Goal: Information Seeking & Learning: Learn about a topic

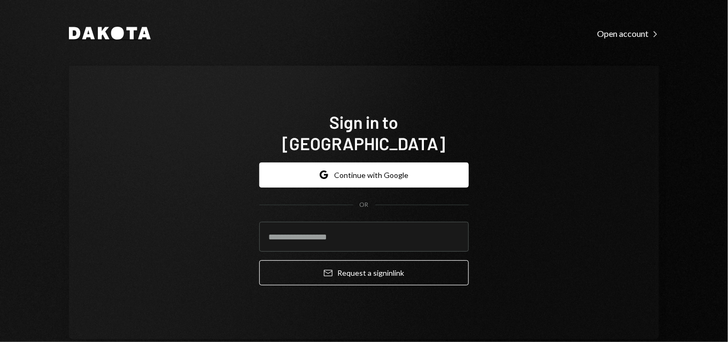
click at [118, 34] on icon at bounding box center [117, 33] width 13 height 13
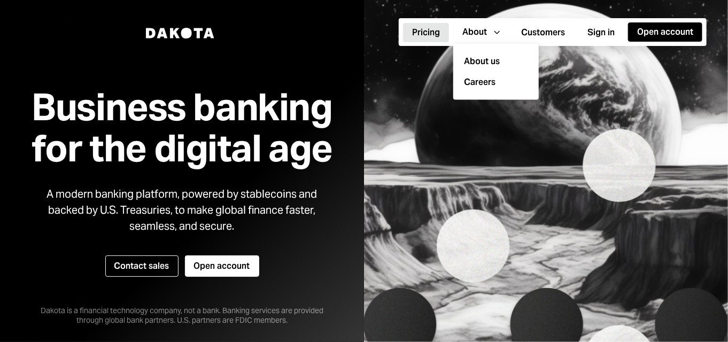
click at [424, 35] on button "Pricing" at bounding box center [426, 32] width 46 height 19
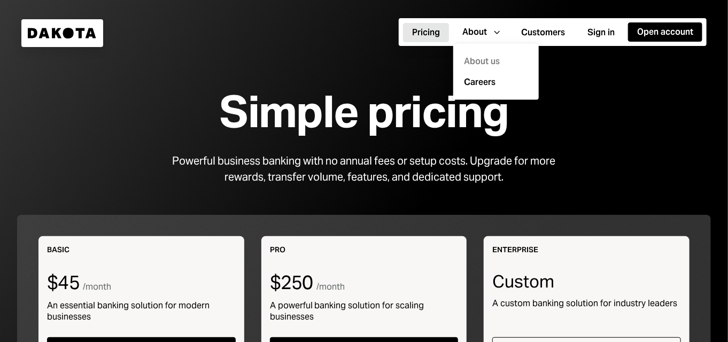
click at [501, 59] on div "About us" at bounding box center [496, 61] width 73 height 21
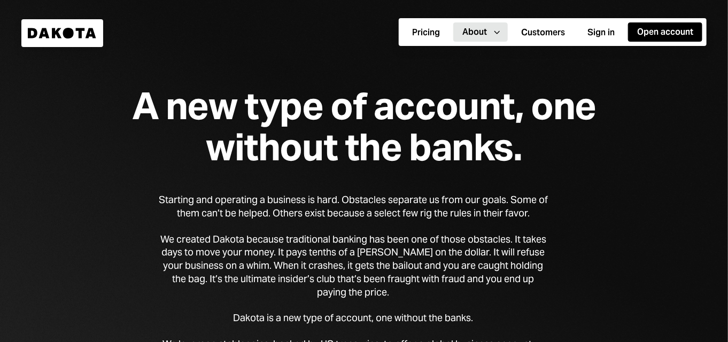
click at [551, 237] on div "Starting and operating a business is hard. Obstacles separate us from our goals…" at bounding box center [364, 292] width 411 height 197
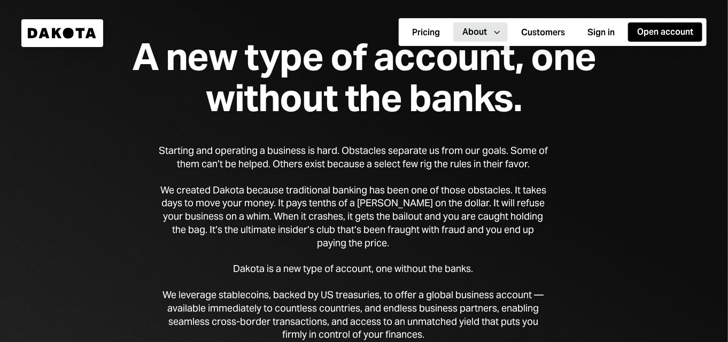
scroll to position [107, 0]
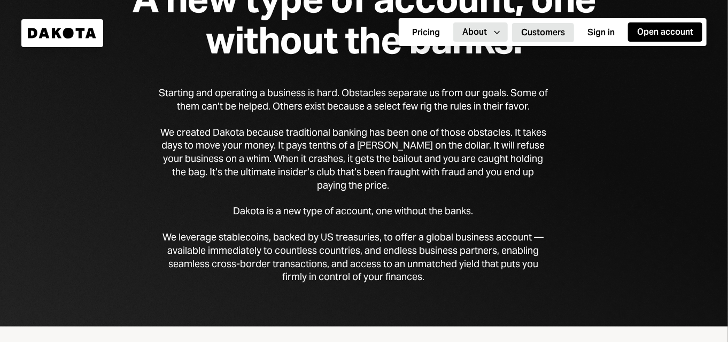
click at [544, 34] on button "Customers" at bounding box center [543, 32] width 62 height 19
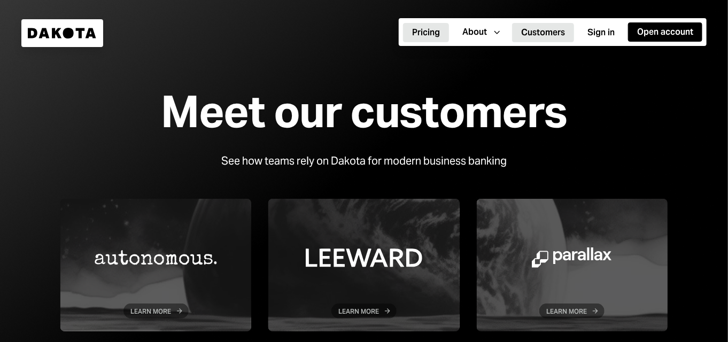
click at [421, 37] on button "Pricing" at bounding box center [426, 32] width 46 height 19
